Goal: Navigation & Orientation: Find specific page/section

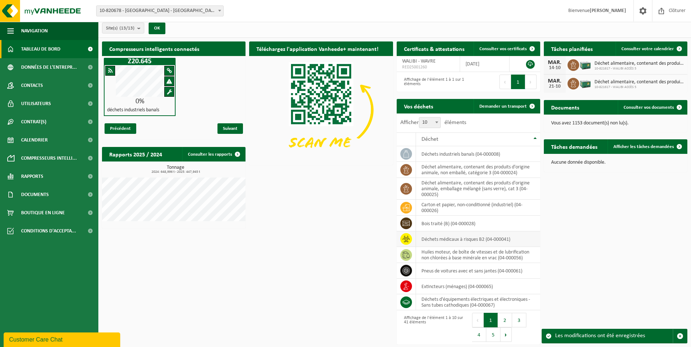
scroll to position [4, 0]
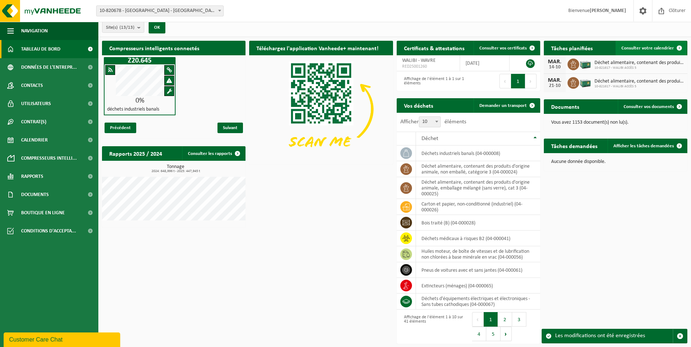
click at [678, 46] on span at bounding box center [679, 48] width 15 height 15
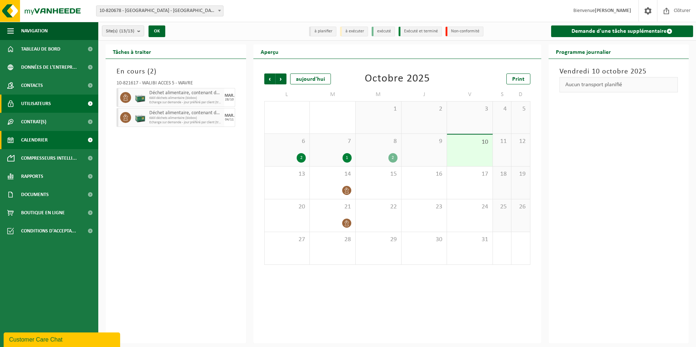
click at [91, 103] on span at bounding box center [90, 104] width 16 height 18
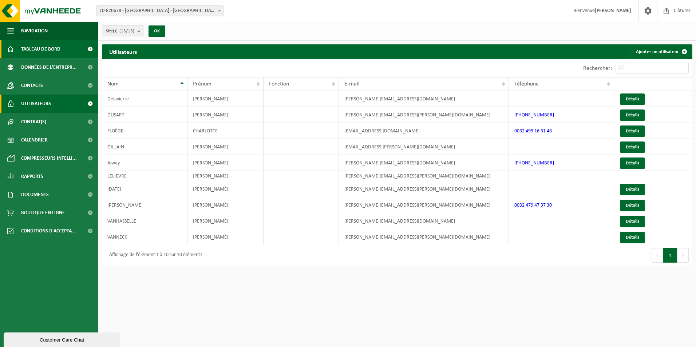
click at [56, 50] on span "Tableau de bord" at bounding box center [40, 49] width 39 height 18
